Goal: Find contact information: Find contact information

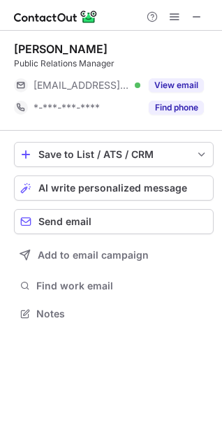
scroll to position [304, 222]
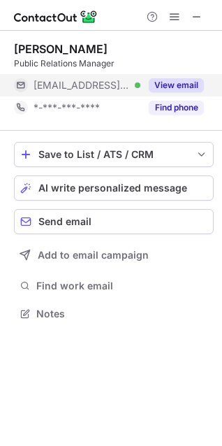
click at [165, 84] on button "View email" at bounding box center [176, 85] width 55 height 14
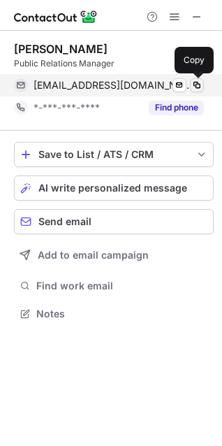
click at [196, 82] on span at bounding box center [197, 85] width 11 height 11
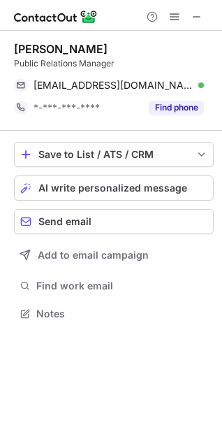
scroll to position [304, 222]
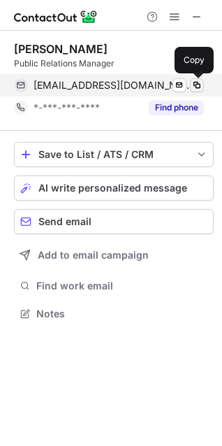
click at [199, 81] on span at bounding box center [197, 85] width 11 height 11
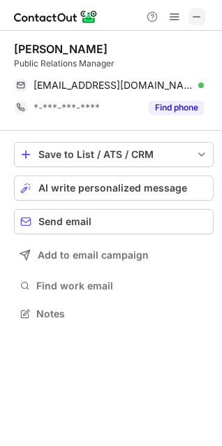
click at [196, 11] on span at bounding box center [197, 16] width 11 height 11
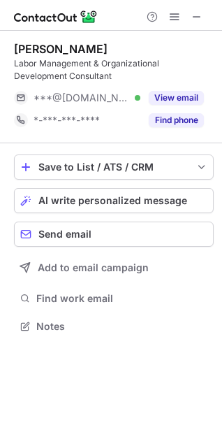
scroll to position [317, 222]
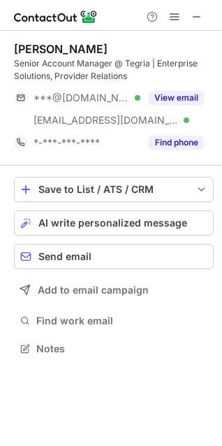
scroll to position [339, 222]
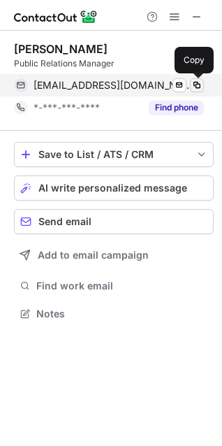
scroll to position [304, 222]
click at [199, 82] on span at bounding box center [197, 85] width 11 height 11
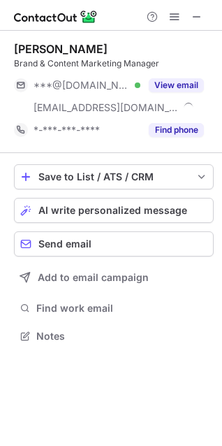
scroll to position [326, 222]
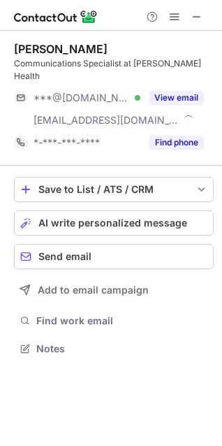
scroll to position [326, 222]
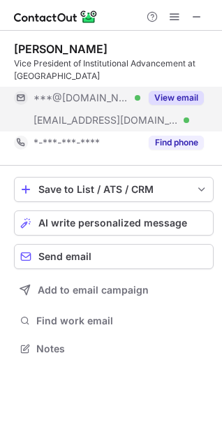
click at [185, 97] on button "View email" at bounding box center [176, 98] width 55 height 14
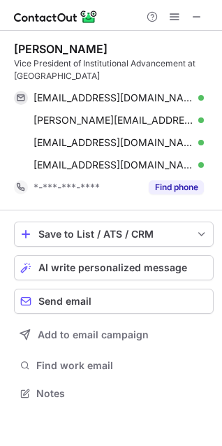
scroll to position [384, 222]
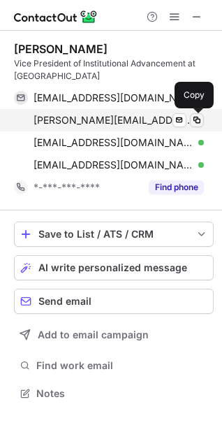
click at [199, 115] on span at bounding box center [197, 120] width 11 height 11
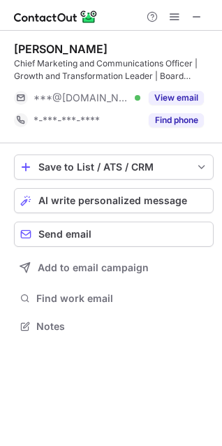
scroll to position [317, 222]
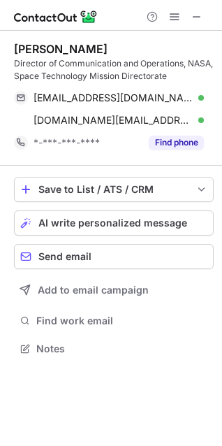
scroll to position [339, 222]
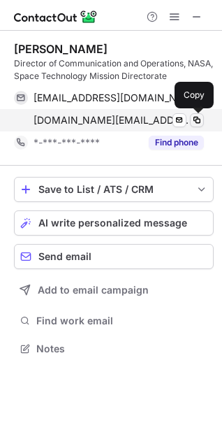
click at [193, 124] on span at bounding box center [197, 120] width 11 height 11
click at [194, 122] on span at bounding box center [197, 120] width 11 height 11
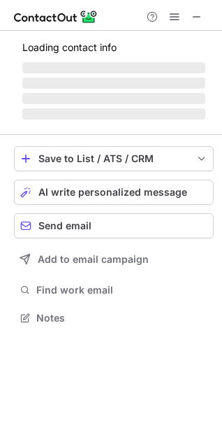
scroll to position [317, 222]
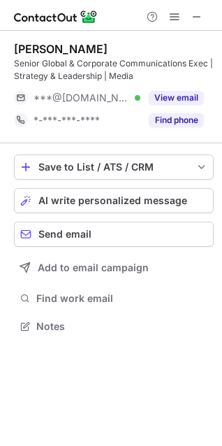
click at [206, 19] on div at bounding box center [174, 16] width 67 height 17
click at [198, 20] on span at bounding box center [197, 16] width 11 height 11
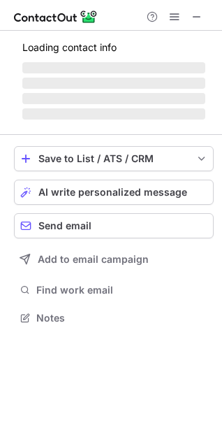
scroll to position [339, 222]
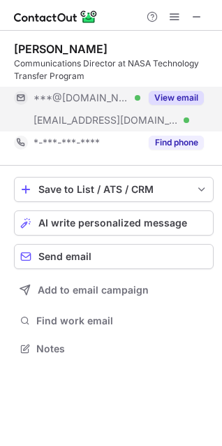
click at [178, 95] on button "View email" at bounding box center [176, 98] width 55 height 14
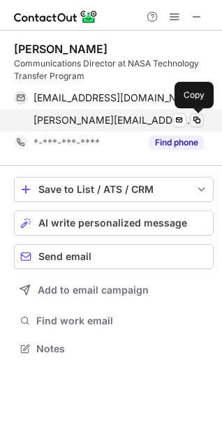
click at [193, 124] on span at bounding box center [197, 120] width 11 height 11
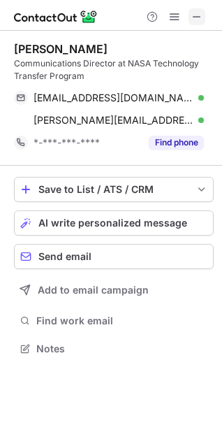
click at [194, 22] on span at bounding box center [197, 16] width 11 height 11
